Goal: Transaction & Acquisition: Purchase product/service

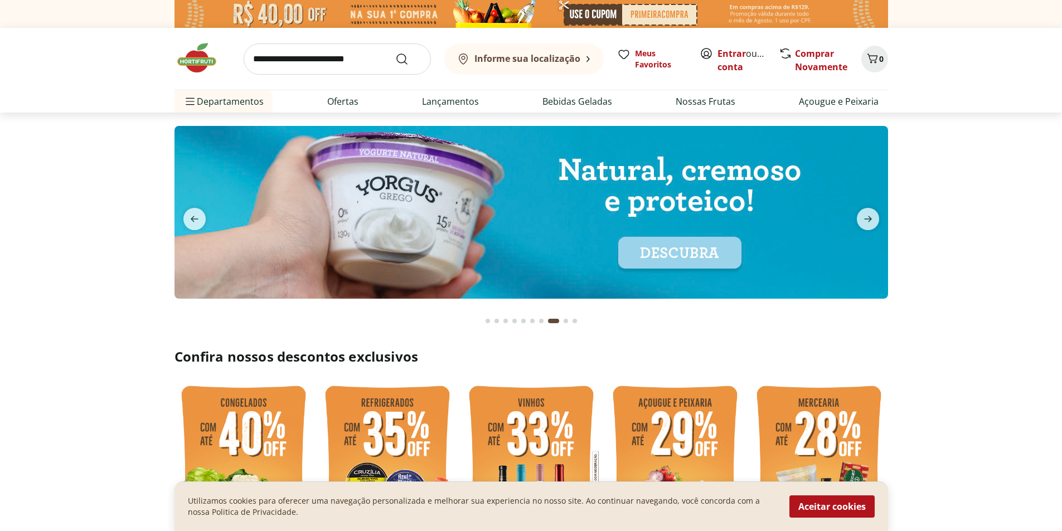
click at [541, 59] on b "Informe sua localização" at bounding box center [527, 58] width 106 height 12
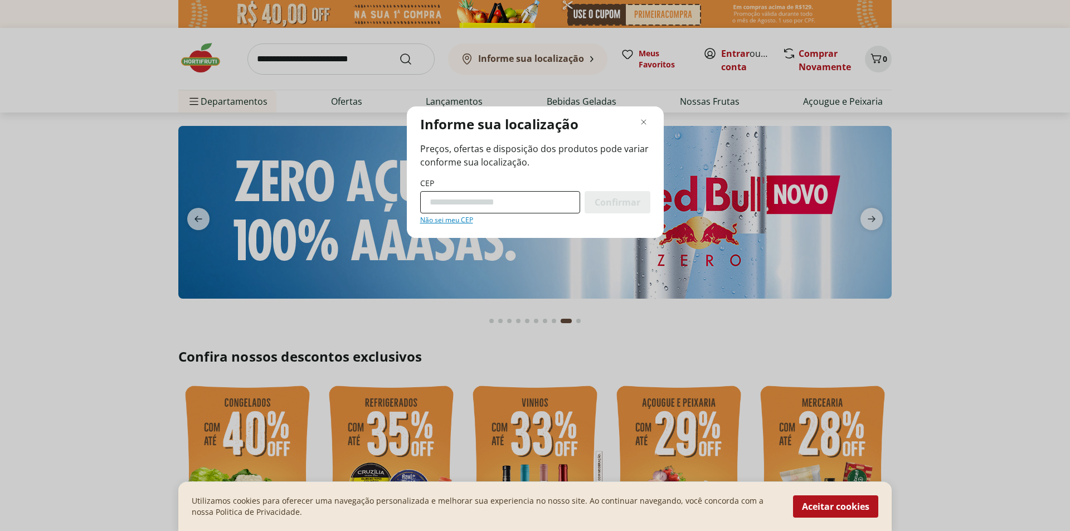
click at [444, 200] on input "CEP" at bounding box center [500, 202] width 160 height 22
type input "*********"
click at [606, 202] on span "Confirmar" at bounding box center [618, 202] width 46 height 9
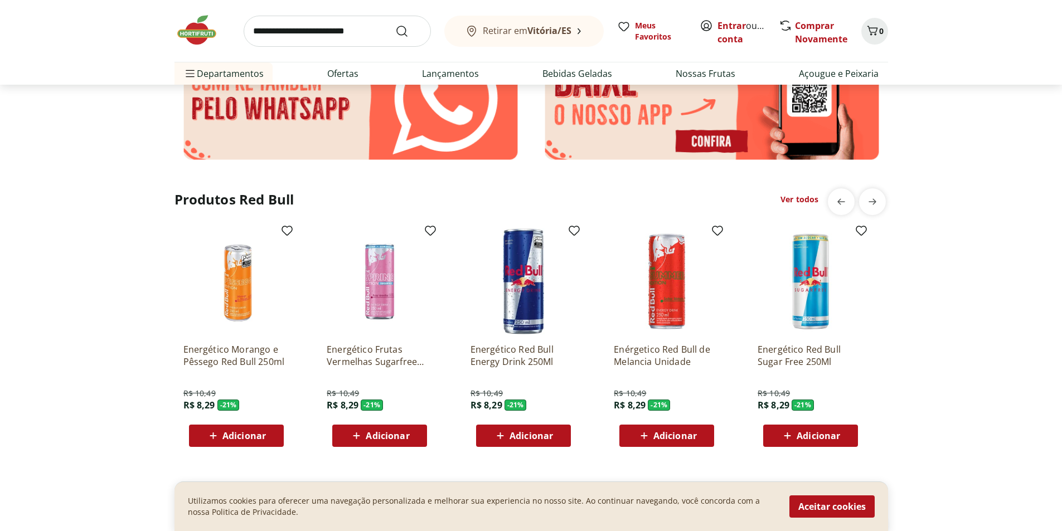
scroll to position [1043, 0]
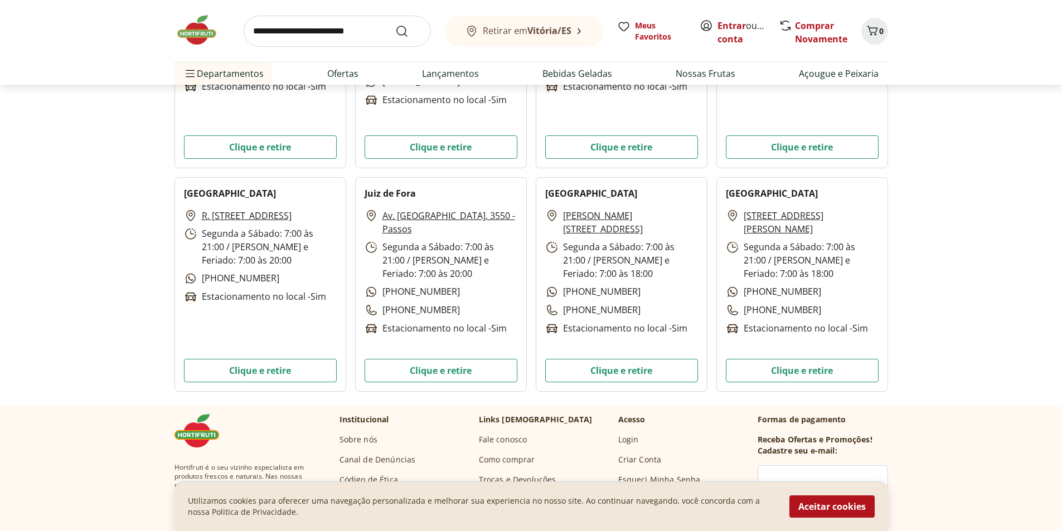
scroll to position [3289, 0]
